Goal: Check status: Check status

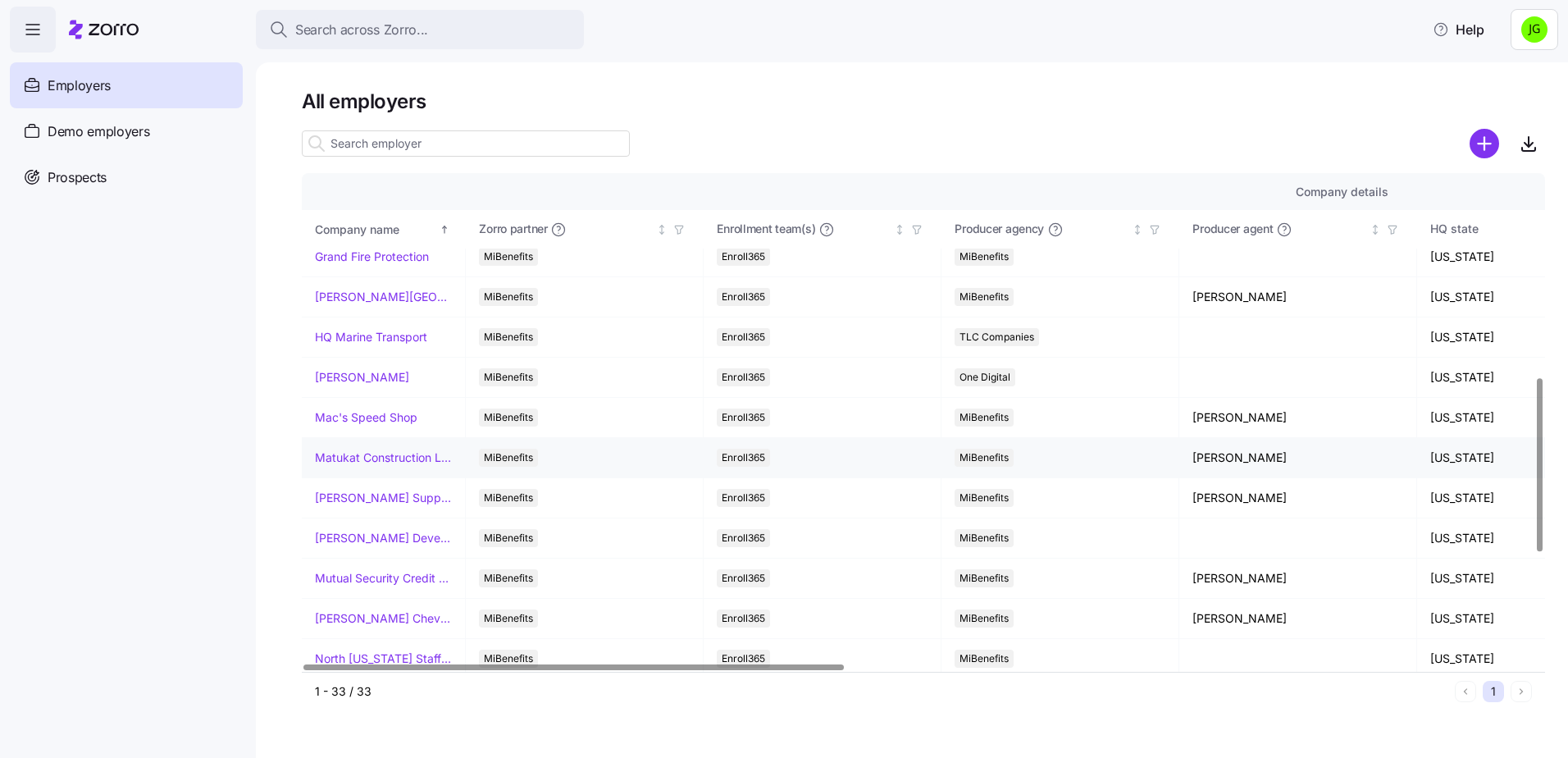
scroll to position [656, 0]
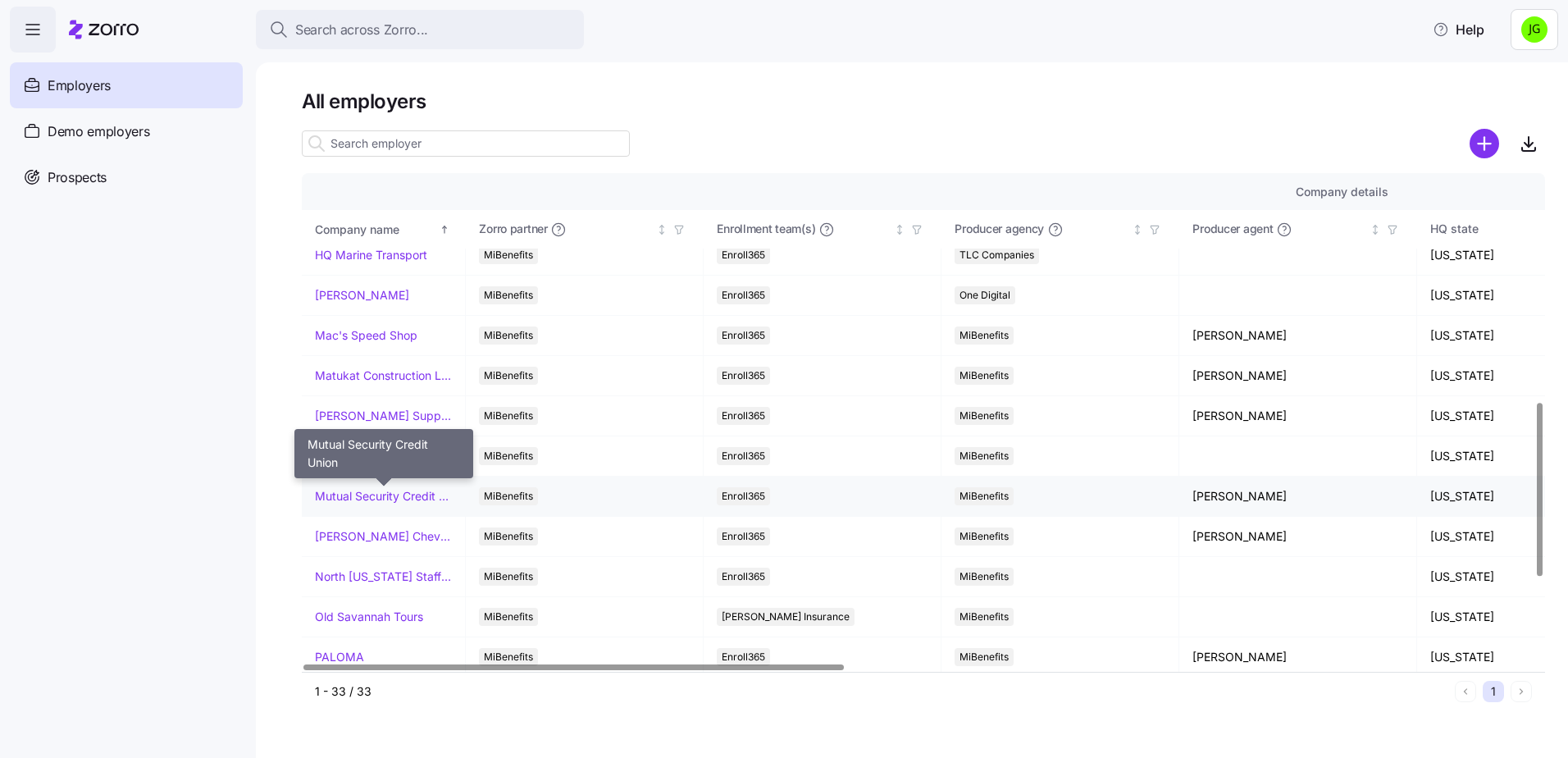
click at [393, 501] on link "Mutual Security Credit Union" at bounding box center [383, 496] width 137 height 17
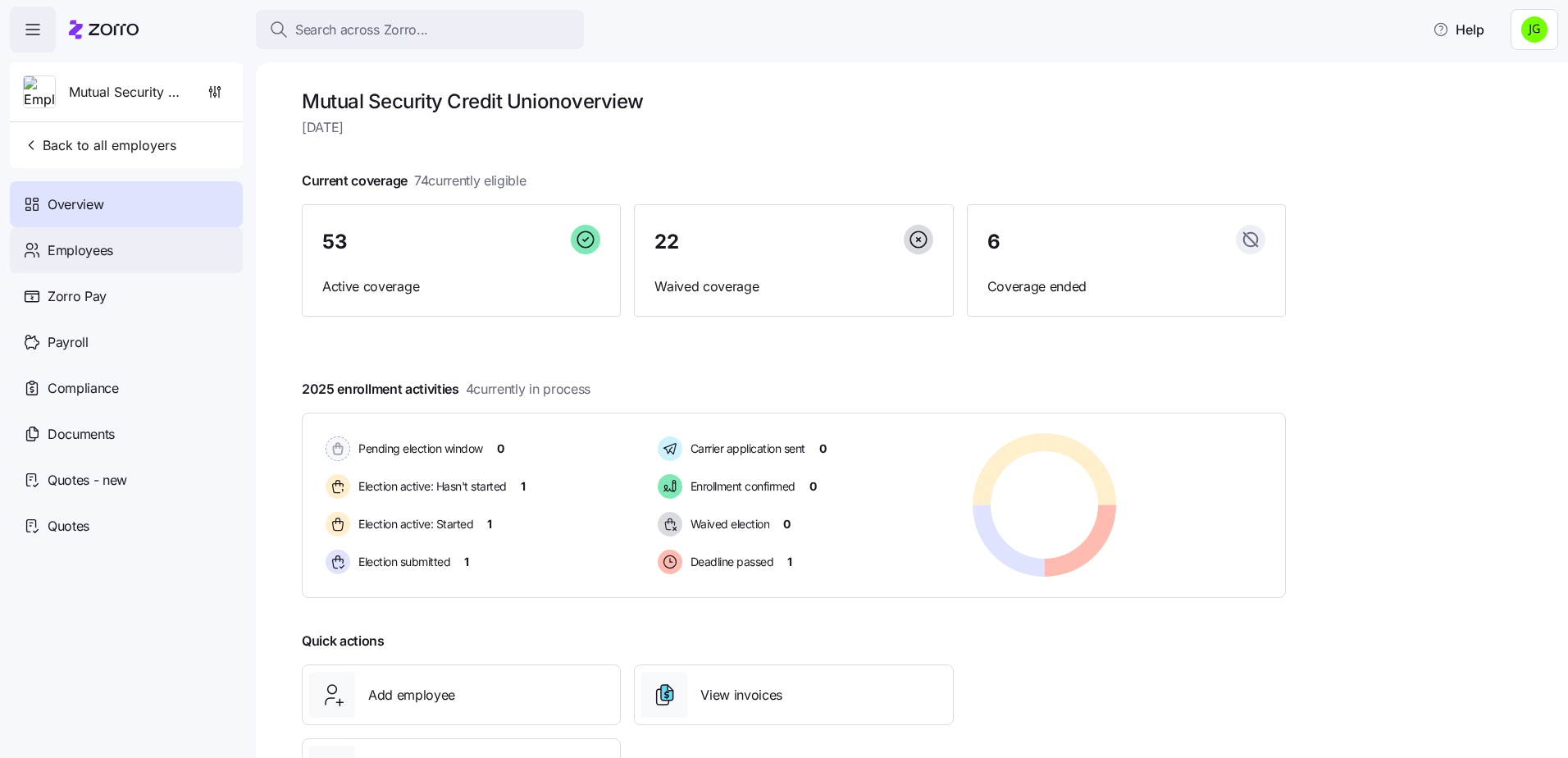
click at [101, 257] on span "Employees" at bounding box center [80, 250] width 65 height 20
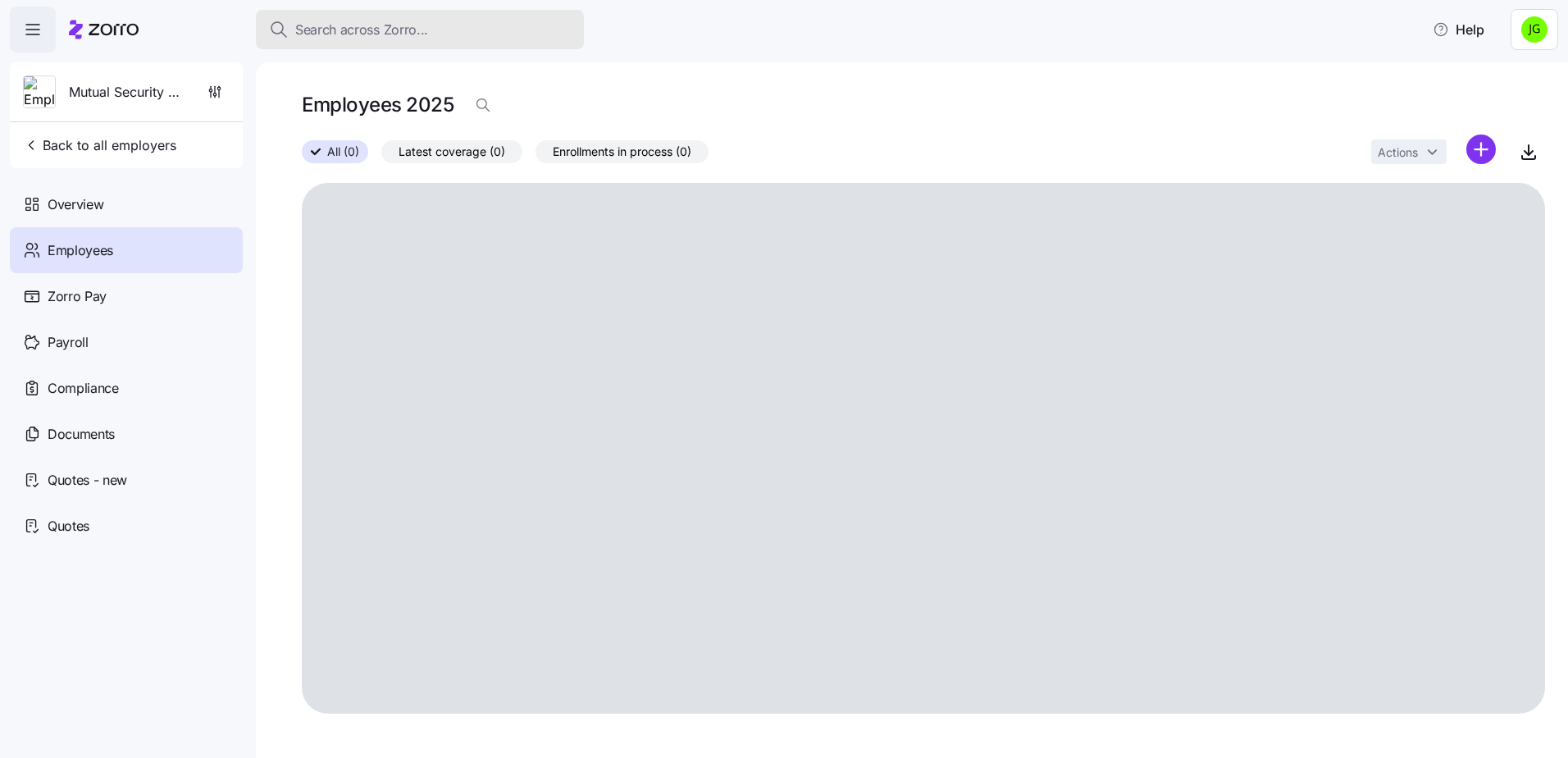
click at [386, 27] on span "Search across Zorro..." at bounding box center [362, 29] width 133 height 20
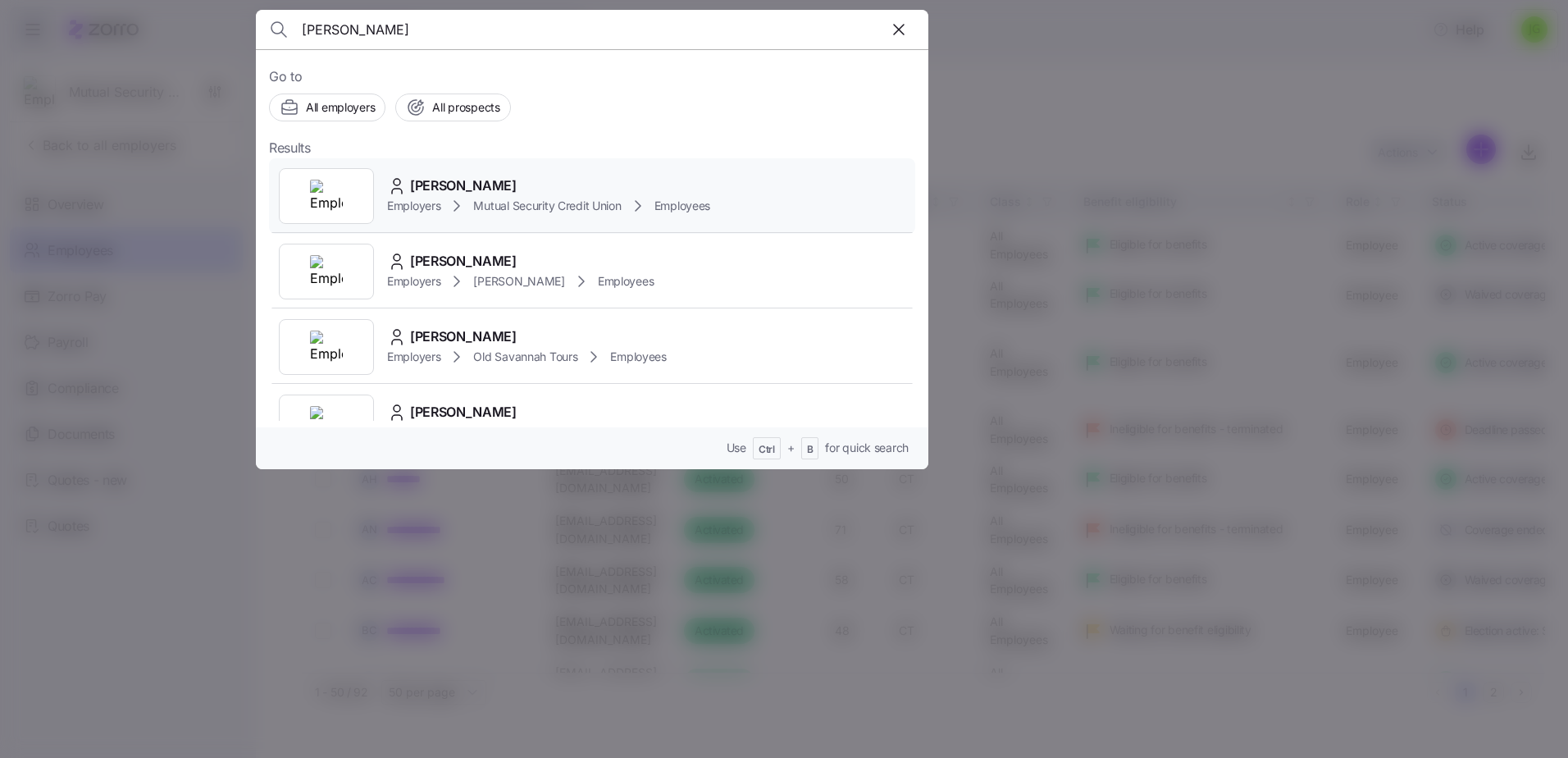
type input "[PERSON_NAME]"
click at [501, 184] on div "[PERSON_NAME]" at bounding box center [548, 185] width 323 height 20
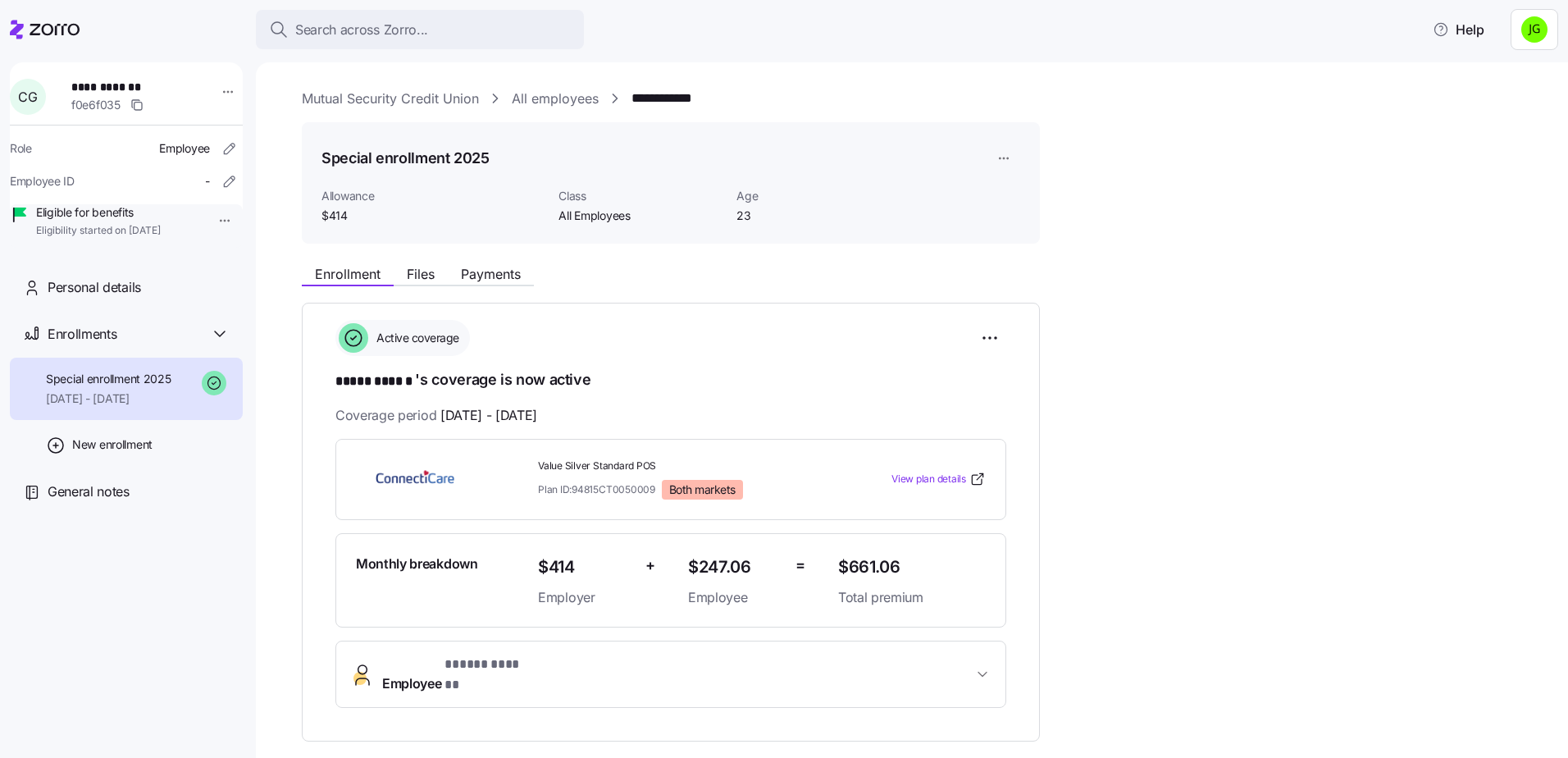
scroll to position [82, 0]
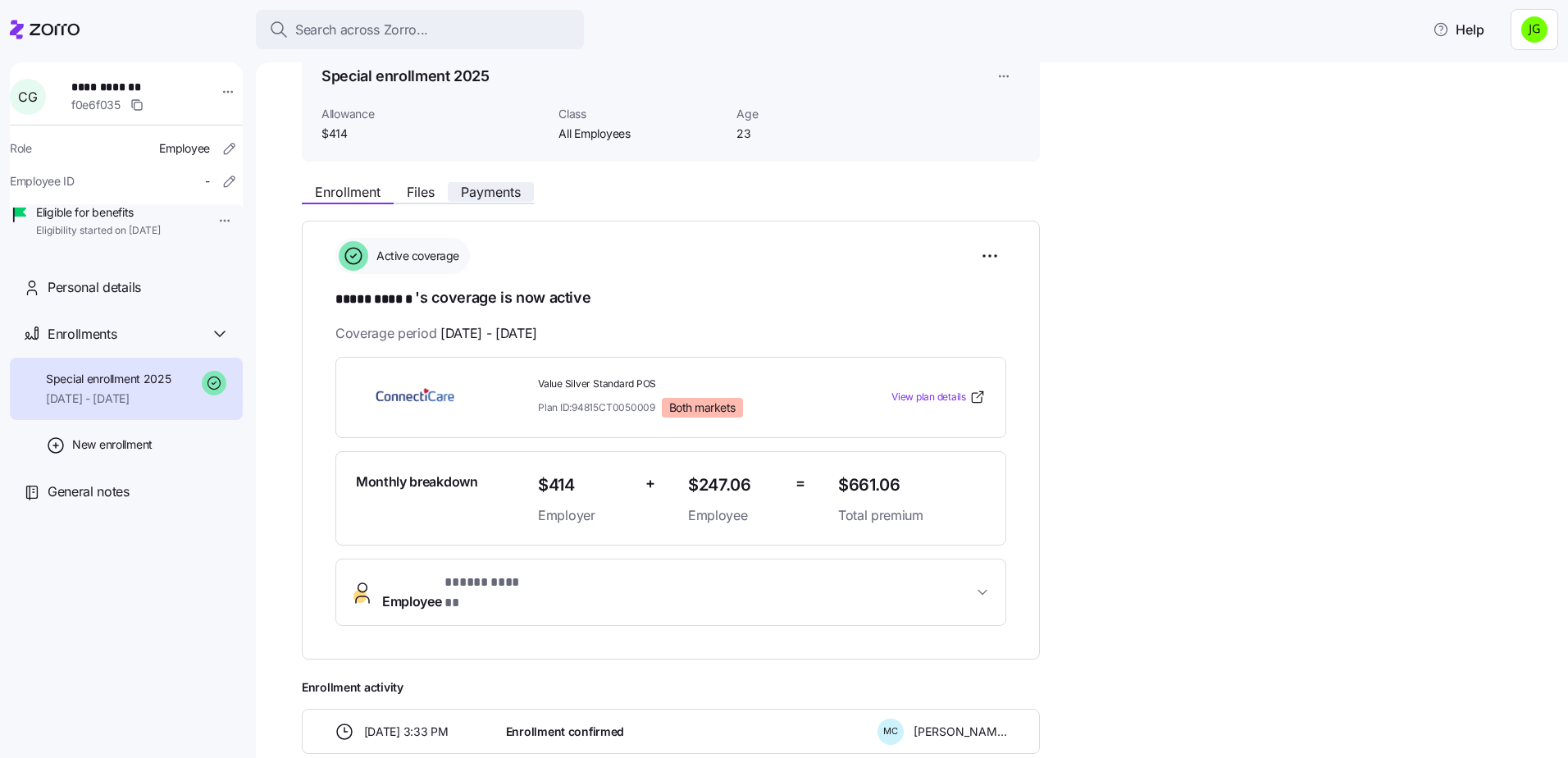
click at [488, 190] on span "Payments" at bounding box center [491, 192] width 60 height 13
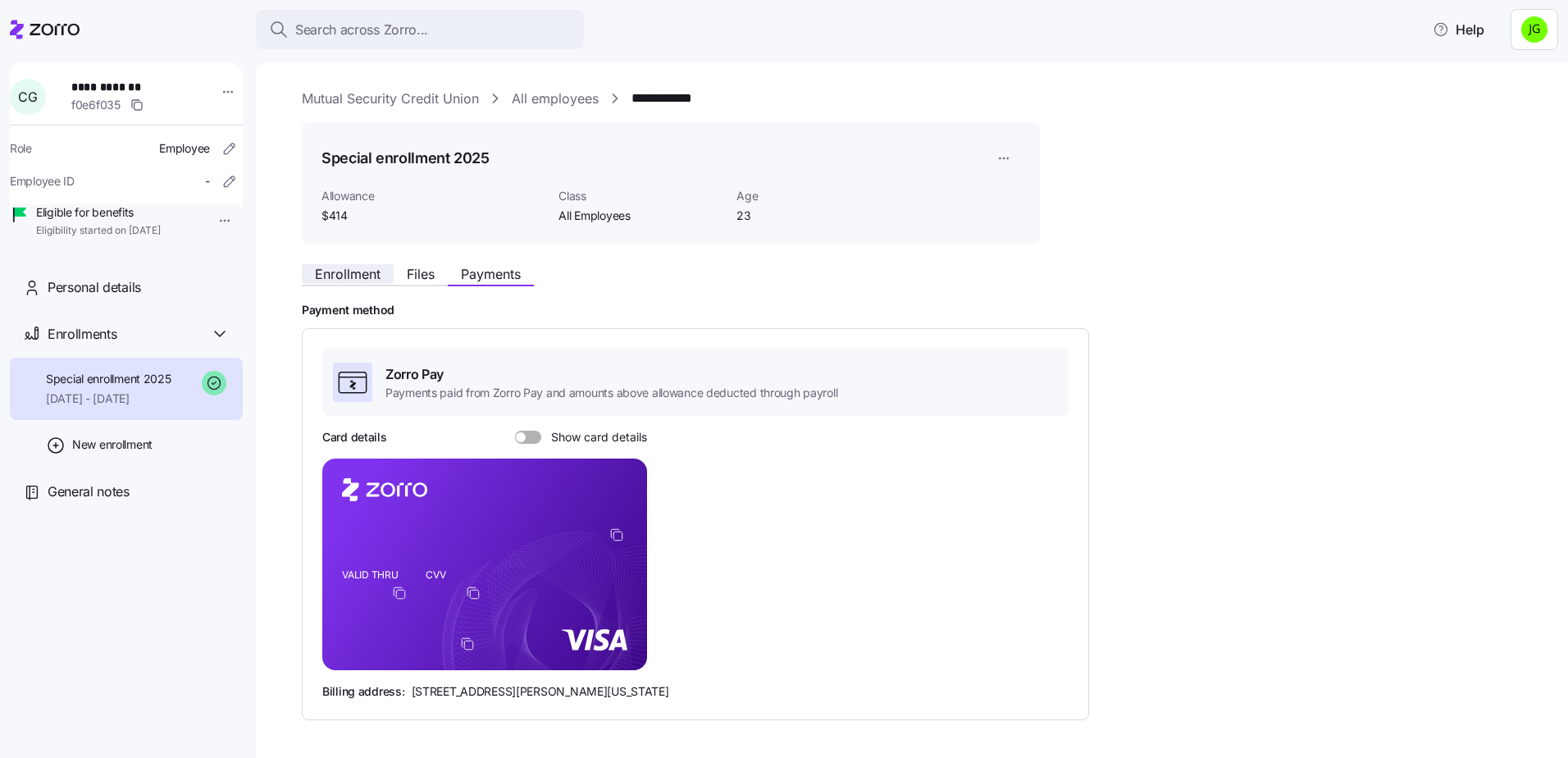
click at [348, 277] on span "Enrollment" at bounding box center [348, 273] width 65 height 13
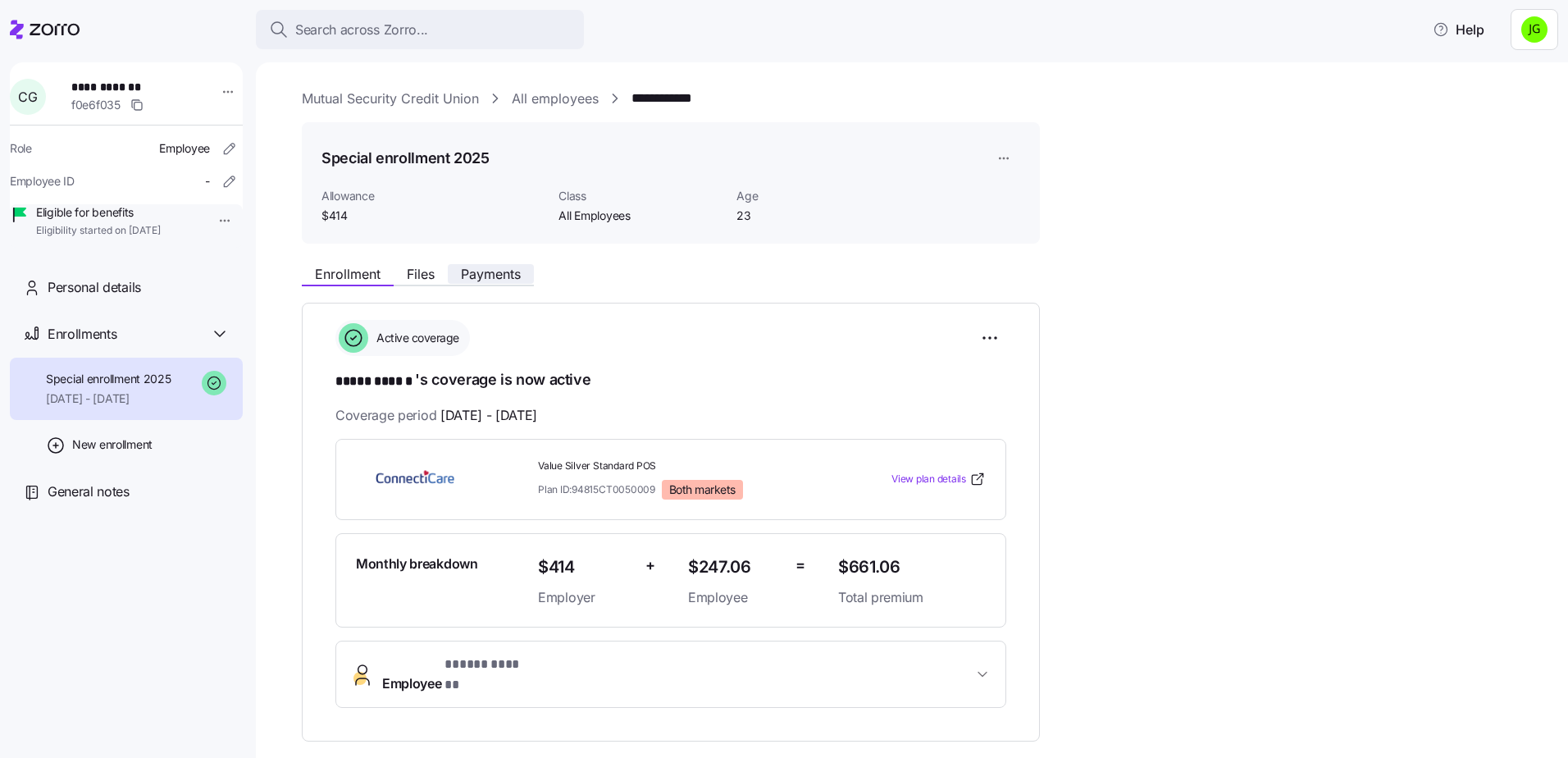
click at [504, 279] on span "Payments" at bounding box center [491, 273] width 60 height 13
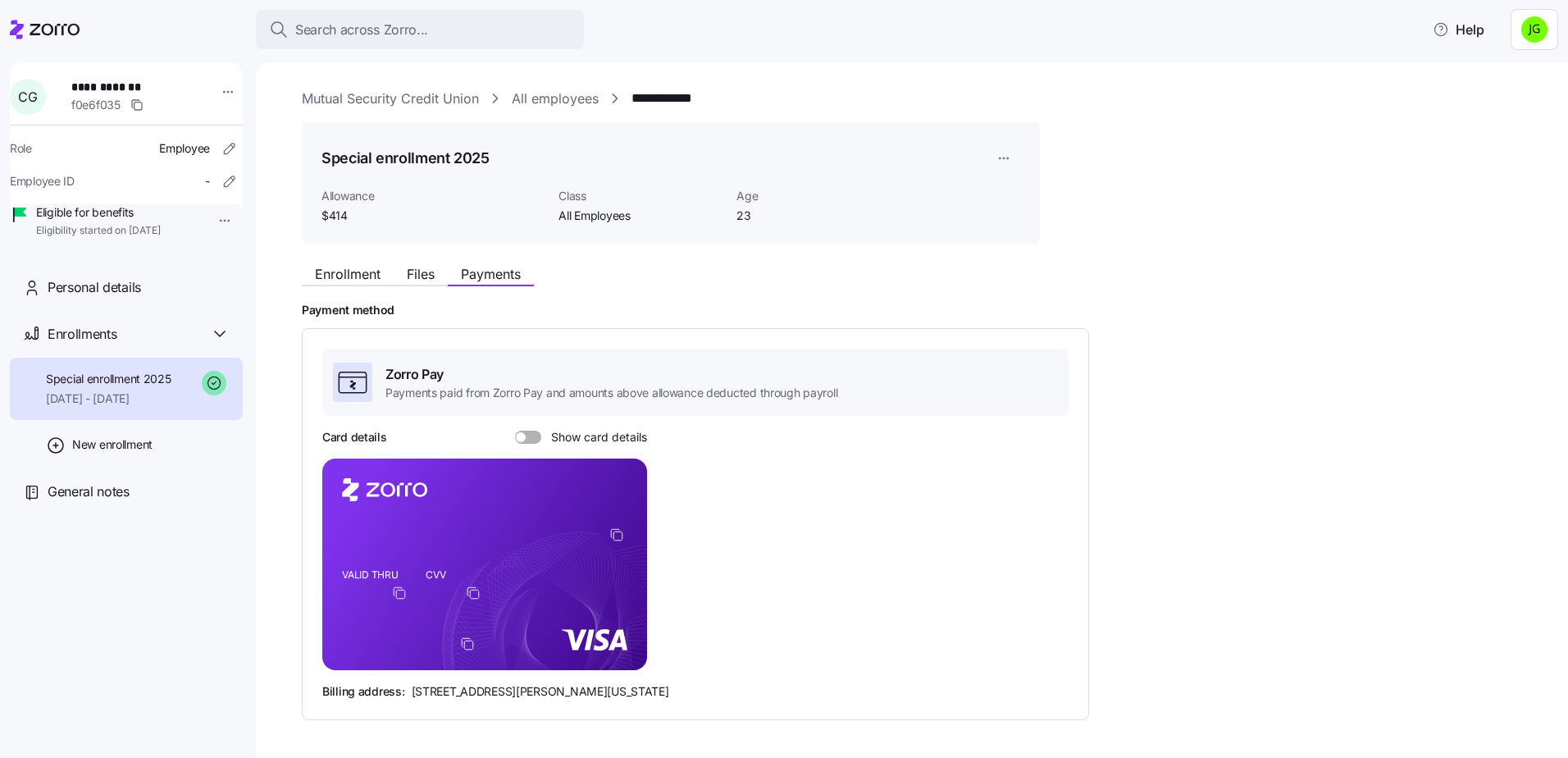
click at [528, 433] on span at bounding box center [533, 437] width 17 height 13
click at [515, 431] on input "Show card details" at bounding box center [515, 431] width 0 height 0
